Goal: Information Seeking & Learning: Check status

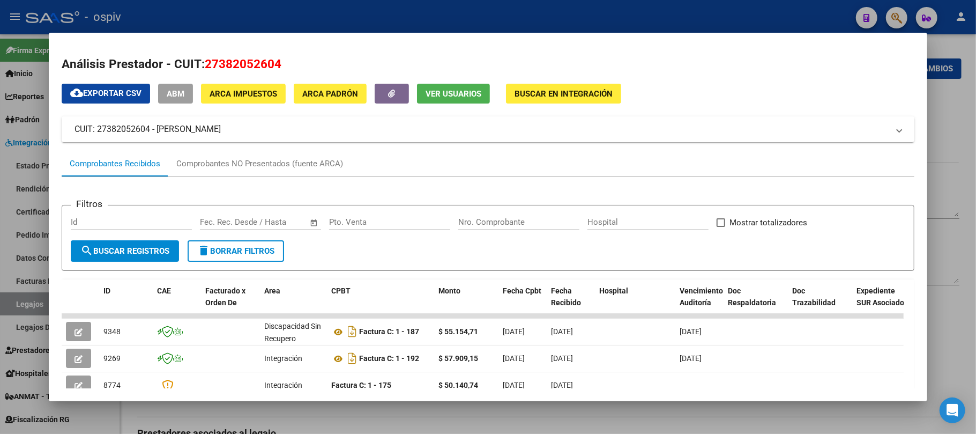
scroll to position [240, 0]
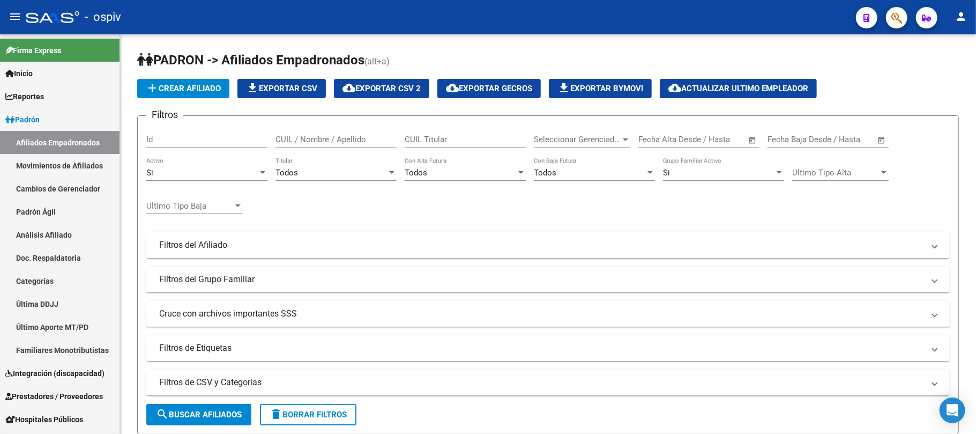
click at [890, 14] on button "button" at bounding box center [896, 17] width 21 height 21
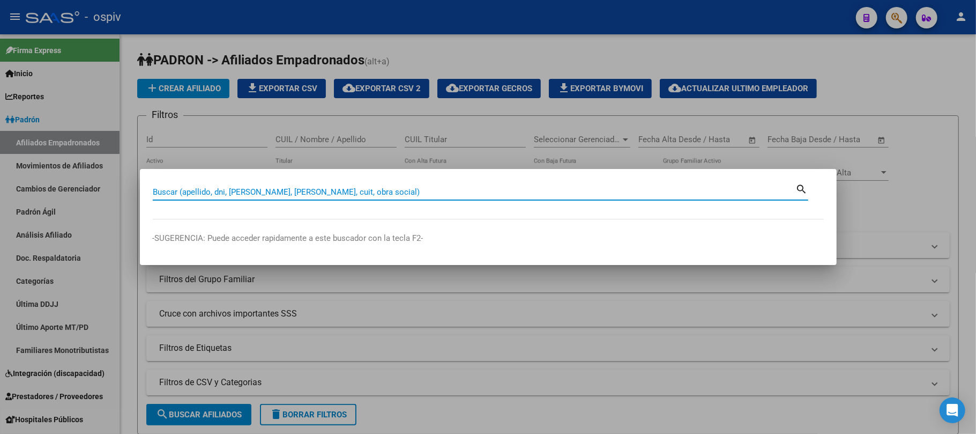
paste input "32207572"
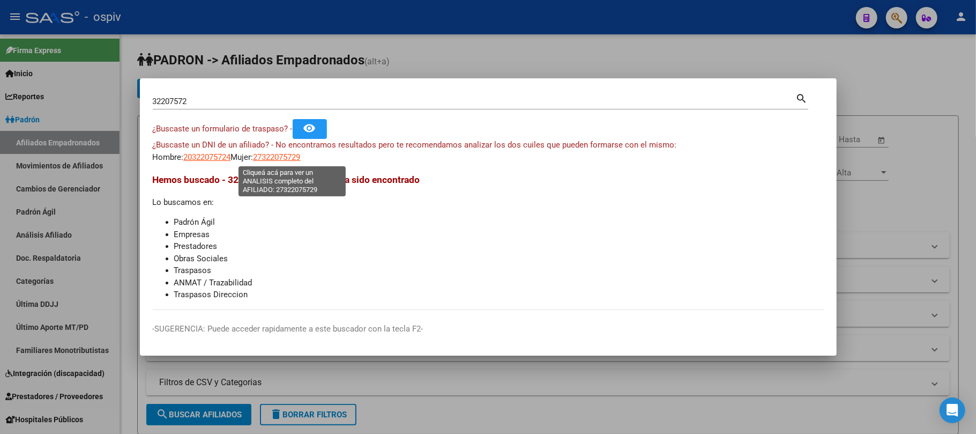
click at [294, 155] on span "27322075729" at bounding box center [276, 157] width 47 height 10
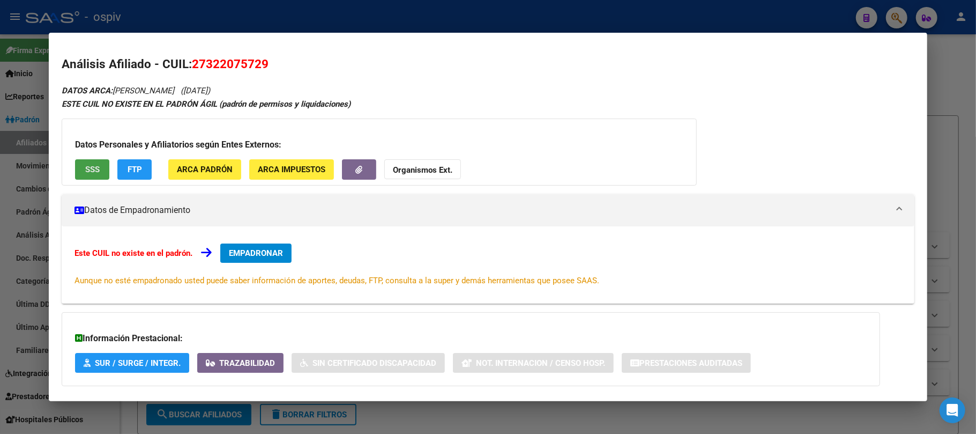
click at [103, 174] on button "SSS" at bounding box center [92, 169] width 34 height 20
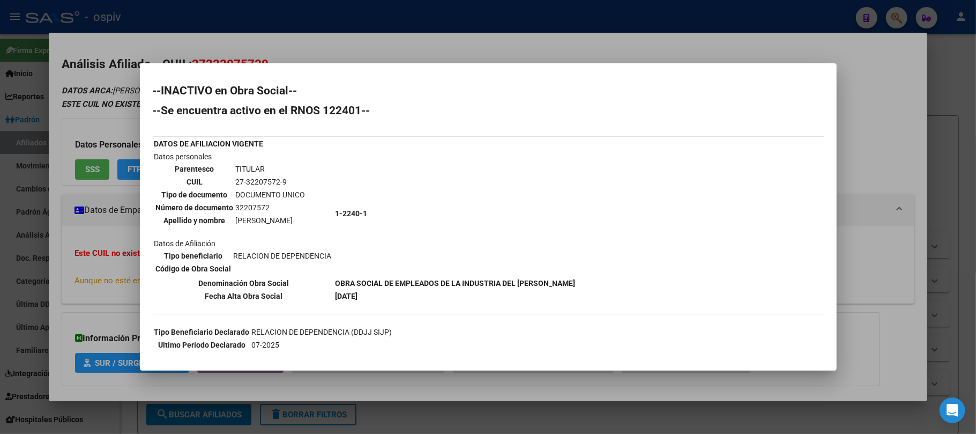
click at [253, 202] on td "32207572" at bounding box center [270, 207] width 71 height 12
copy td "32207572"
click at [261, 11] on div at bounding box center [488, 217] width 976 height 434
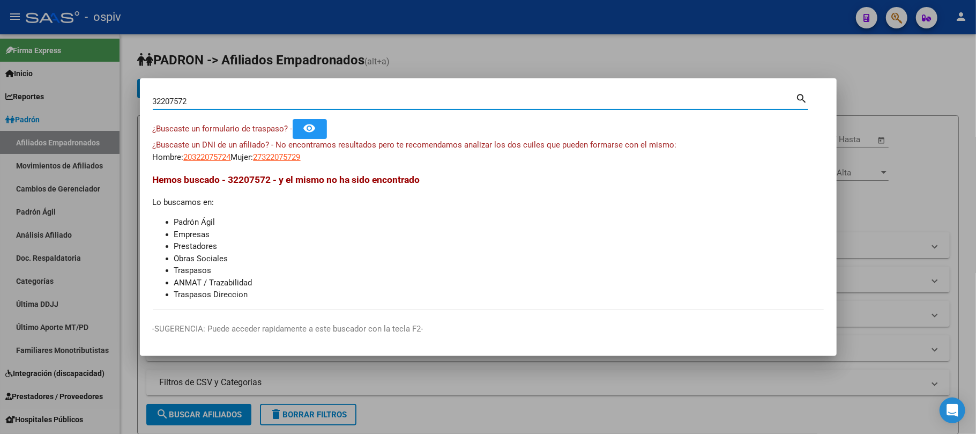
drag, startPoint x: 171, startPoint y: 103, endPoint x: 39, endPoint y: 101, distance: 132.4
click at [39, 101] on div "32207572 Buscar (apellido, dni, cuil, nro traspaso, cuit, obra social) search ¿…" at bounding box center [488, 217] width 976 height 434
paste input "44510921"
type input "44510921"
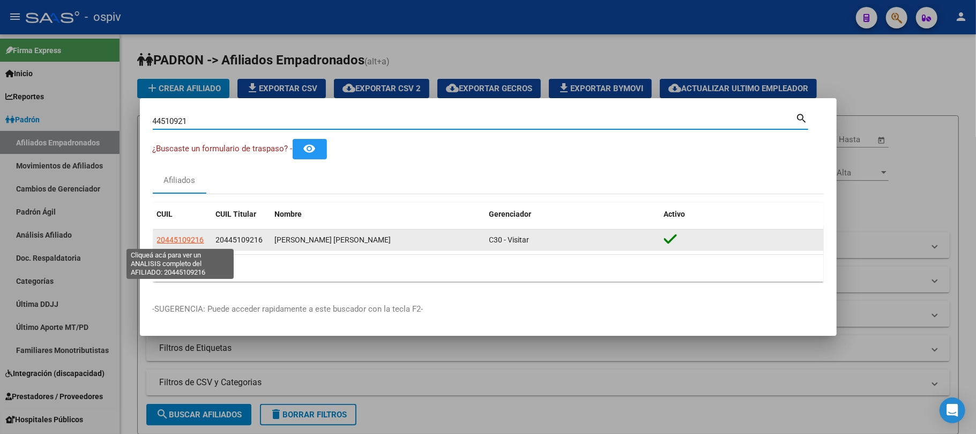
click at [187, 240] on span "20445109216" at bounding box center [180, 239] width 47 height 9
type textarea "20445109216"
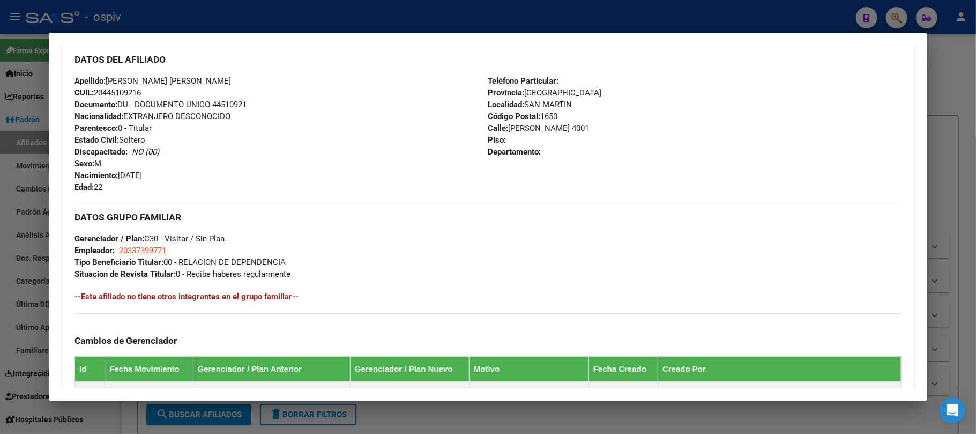
scroll to position [539, 0]
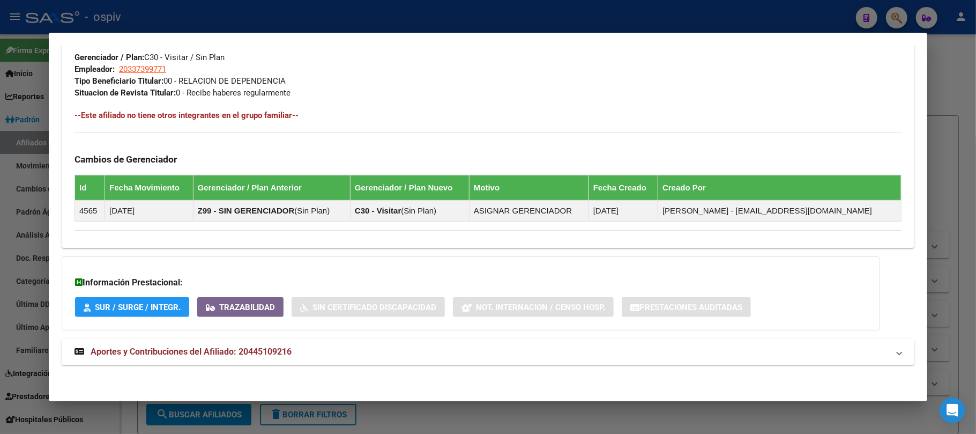
click at [203, 350] on span "Aportes y Contribuciones del Afiliado: 20445109216" at bounding box center [191, 351] width 201 height 10
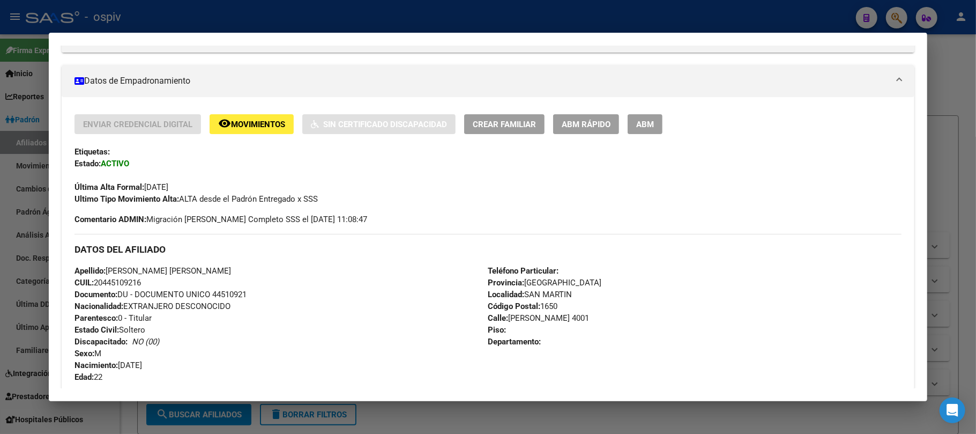
scroll to position [0, 0]
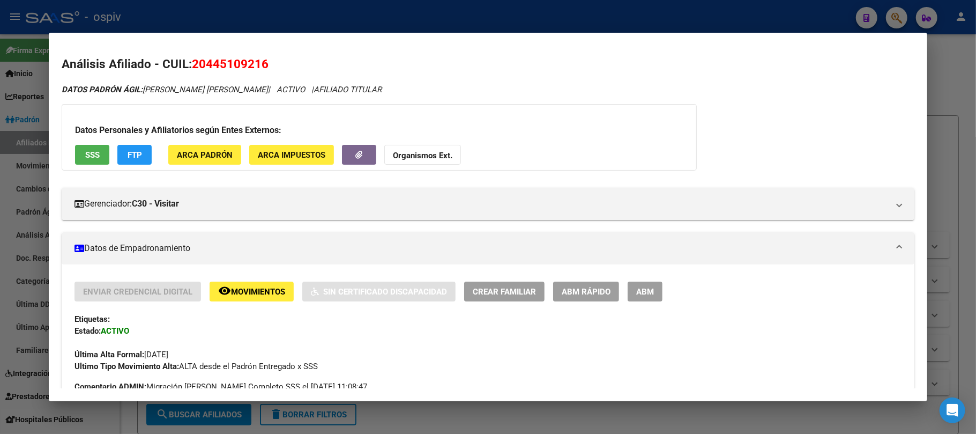
click at [92, 154] on span "SSS" at bounding box center [92, 155] width 14 height 10
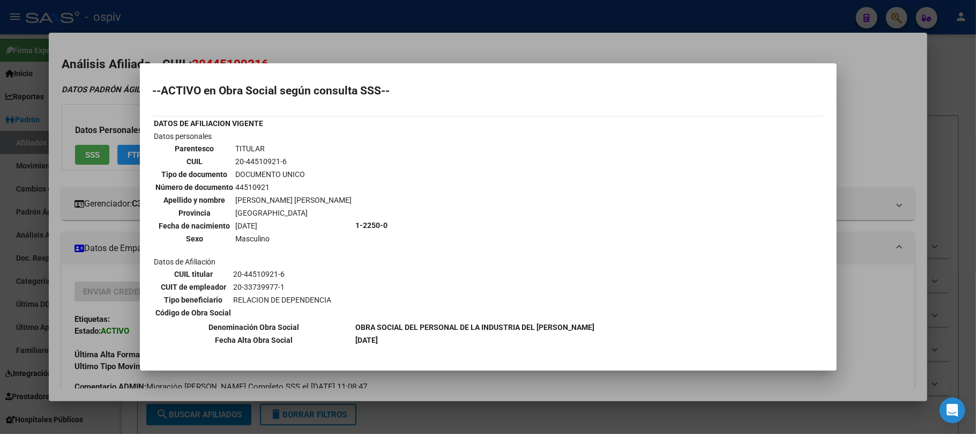
click at [255, 16] on div at bounding box center [488, 217] width 976 height 434
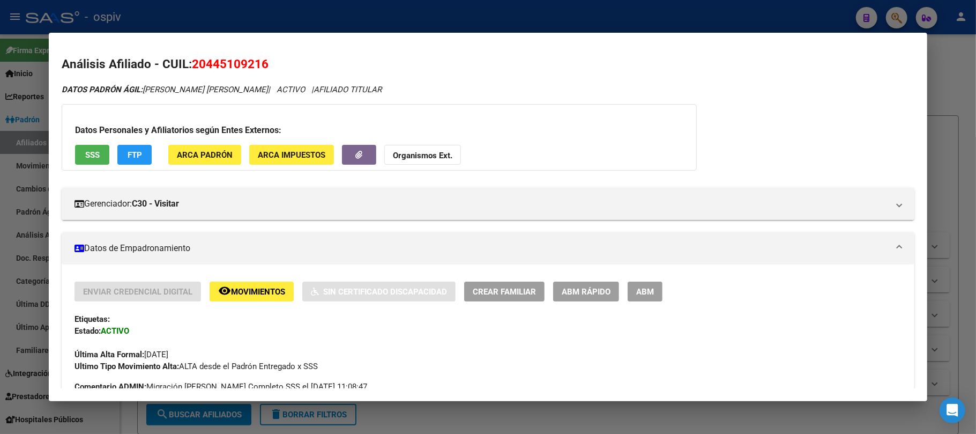
click at [255, 16] on div at bounding box center [488, 217] width 976 height 434
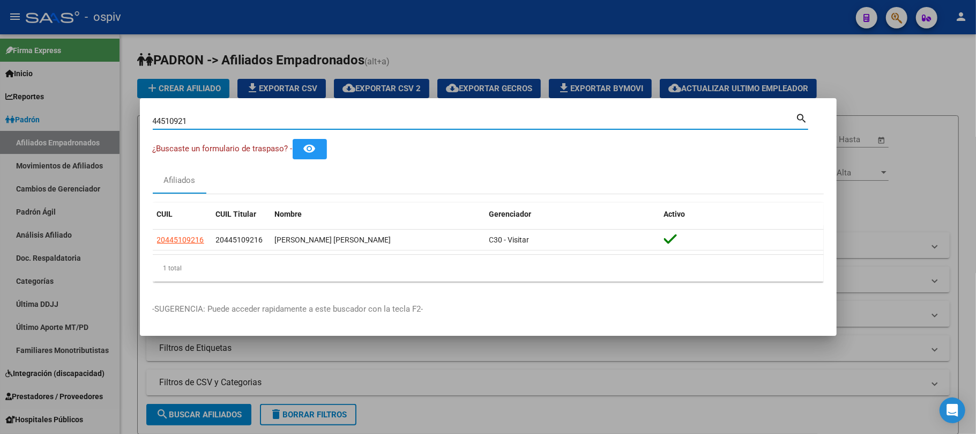
drag, startPoint x: 194, startPoint y: 121, endPoint x: 69, endPoint y: 119, distance: 125.4
click at [69, 119] on div "44510921 Buscar (apellido, dni, cuil, nro traspaso, cuit, obra social) search ¿…" at bounding box center [488, 217] width 976 height 434
paste input "34622856"
type input "34622856"
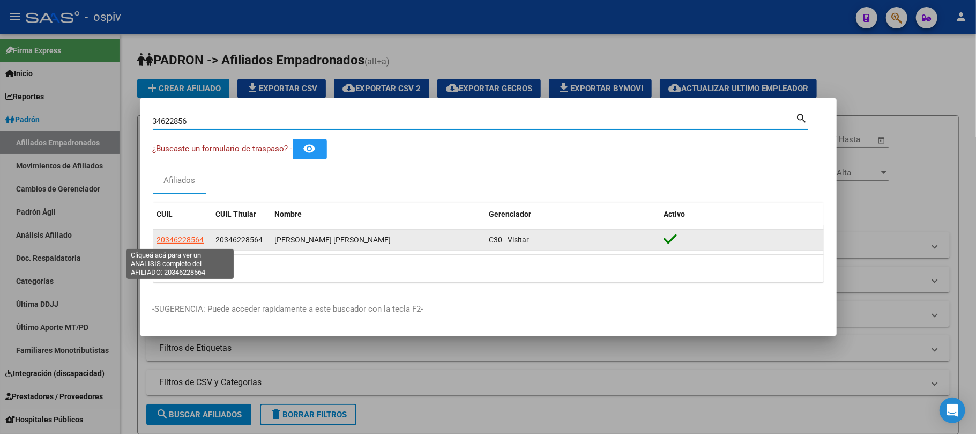
click at [170, 238] on span "20346228564" at bounding box center [180, 239] width 47 height 9
type textarea "20346228564"
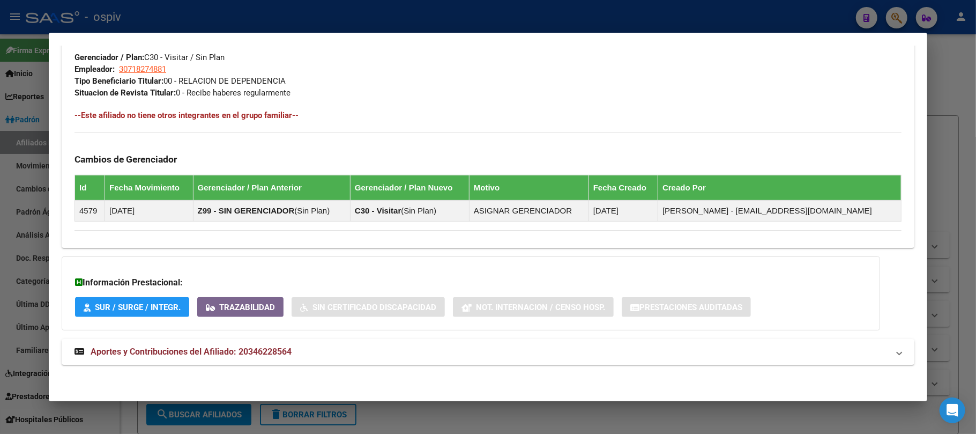
scroll to position [539, 0]
drag, startPoint x: 233, startPoint y: 350, endPoint x: 256, endPoint y: 343, distance: 24.1
click at [234, 350] on span "Aportes y Contribuciones del Afiliado: 20346228564" at bounding box center [191, 351] width 201 height 10
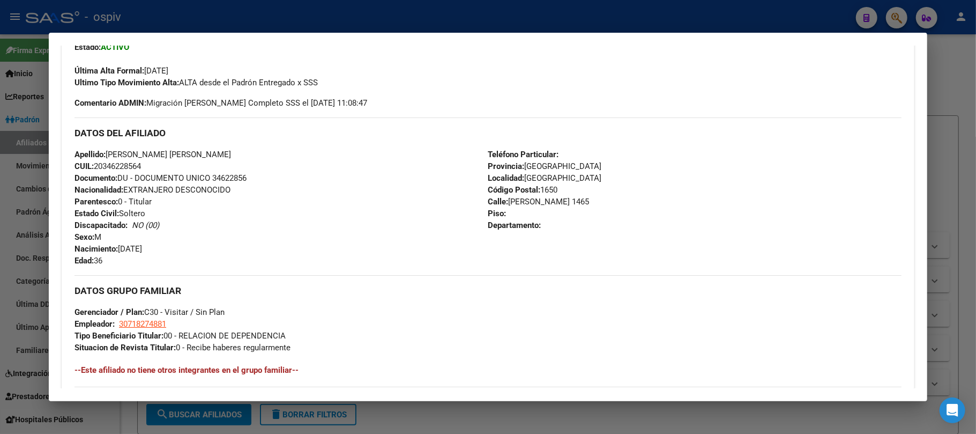
scroll to position [0, 0]
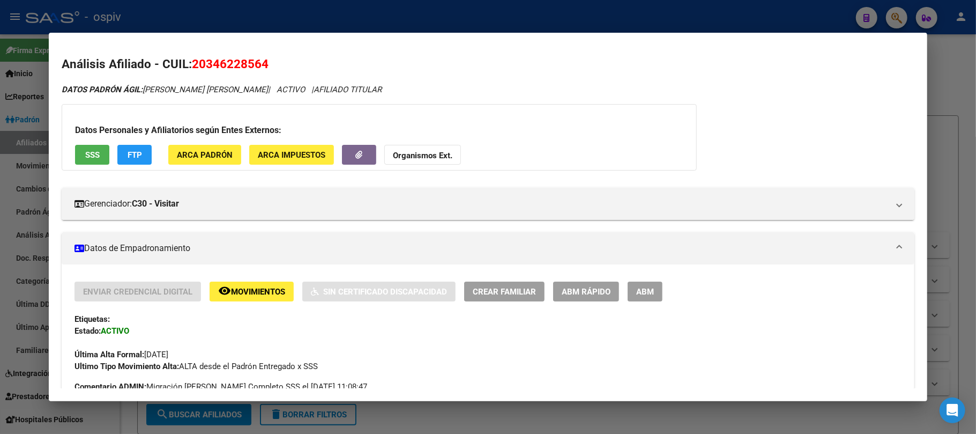
click at [96, 147] on button "SSS" at bounding box center [92, 155] width 34 height 20
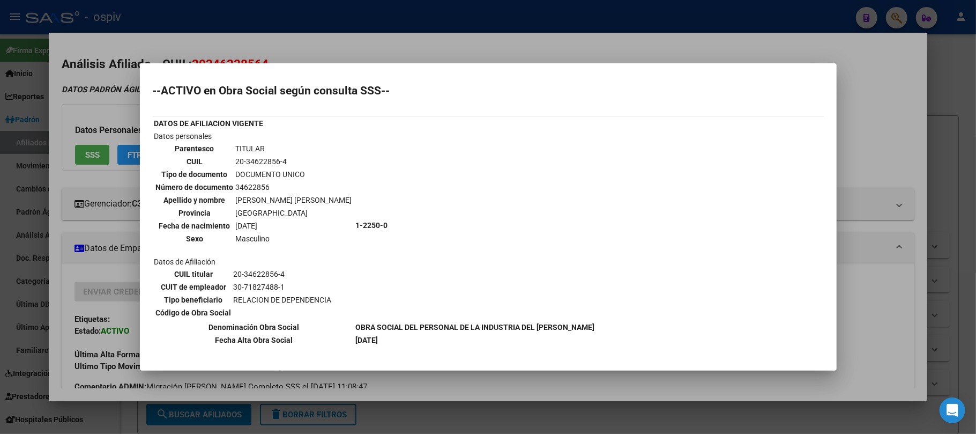
click at [446, 5] on div at bounding box center [488, 217] width 976 height 434
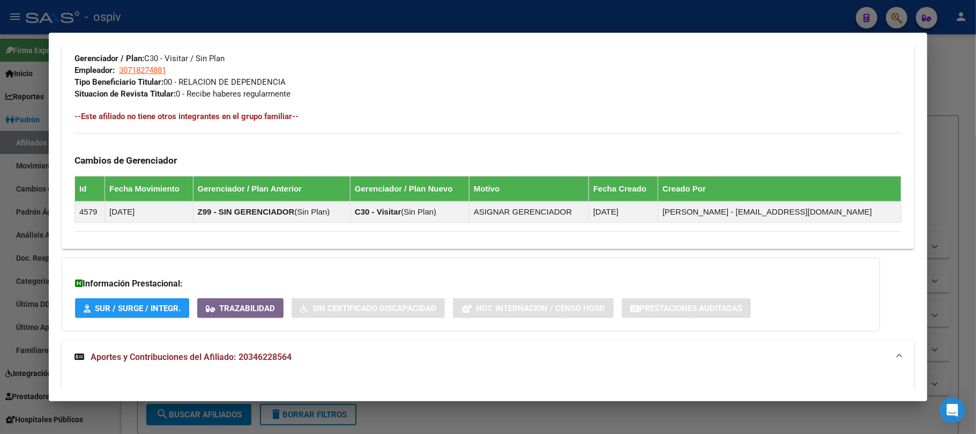
scroll to position [571, 0]
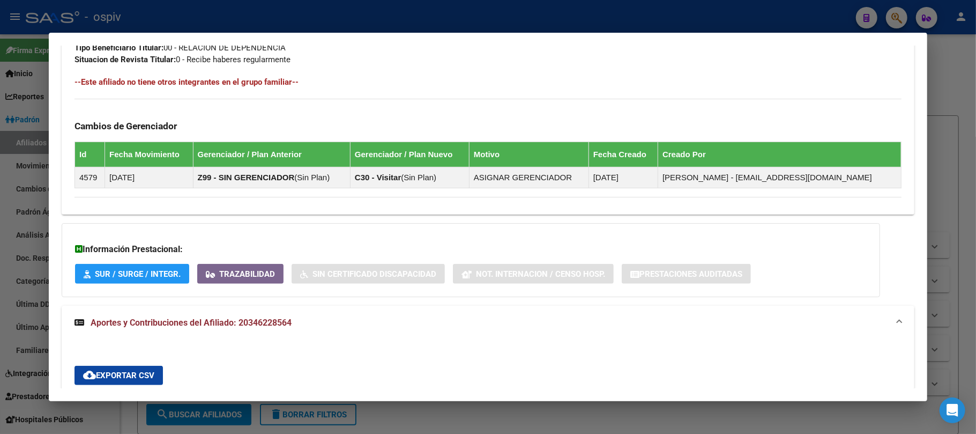
click at [230, 18] on div at bounding box center [488, 217] width 976 height 434
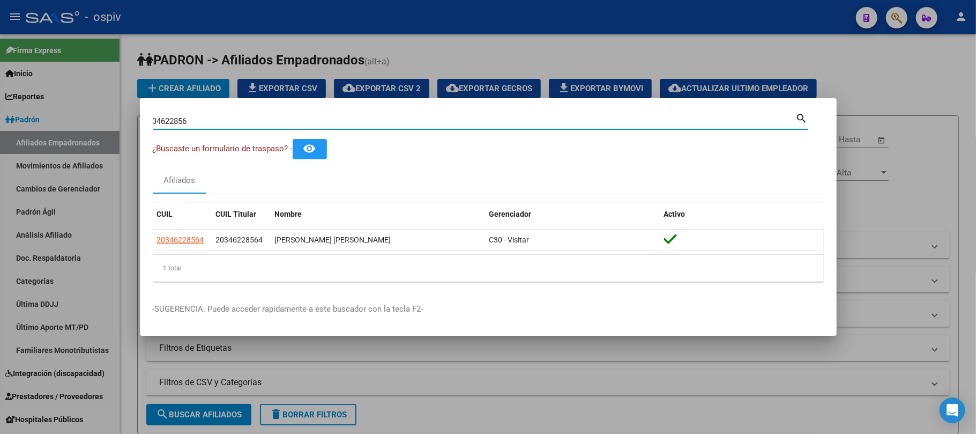
drag, startPoint x: 198, startPoint y: 120, endPoint x: 99, endPoint y: 104, distance: 99.9
click at [99, 104] on div "34622856 Buscar (apellido, dni, cuil, nro traspaso, cuit, obra social) search ¿…" at bounding box center [488, 217] width 976 height 434
paste input "57246950"
type input "57246950"
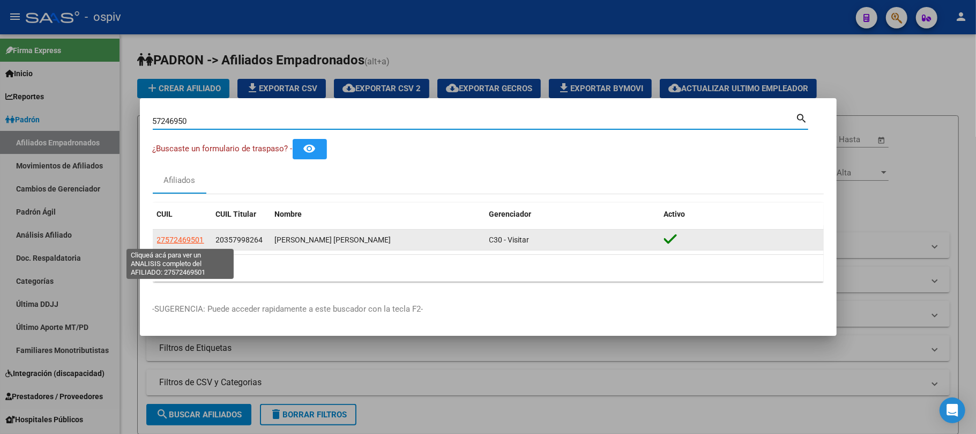
click at [170, 237] on span "27572469501" at bounding box center [180, 239] width 47 height 9
type textarea "27572469501"
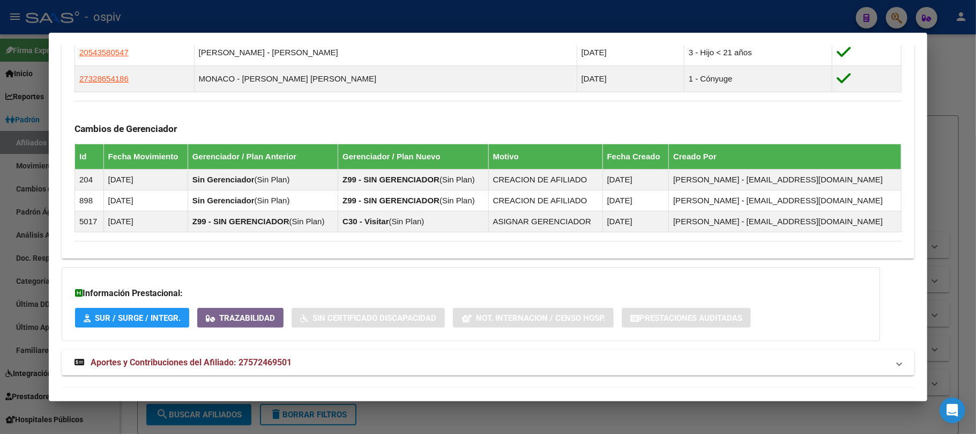
scroll to position [722, 0]
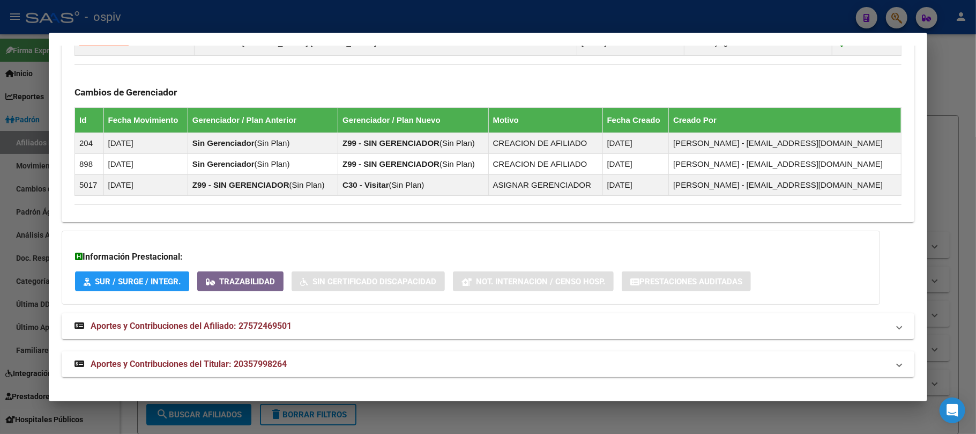
click at [200, 367] on span "Aportes y Contribuciones del Titular: 20357998264" at bounding box center [189, 363] width 196 height 10
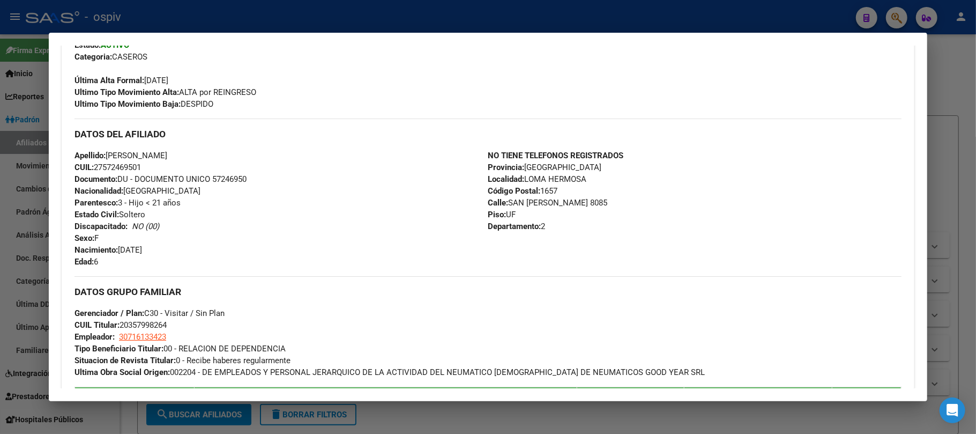
scroll to position [0, 0]
